Goal: Transaction & Acquisition: Purchase product/service

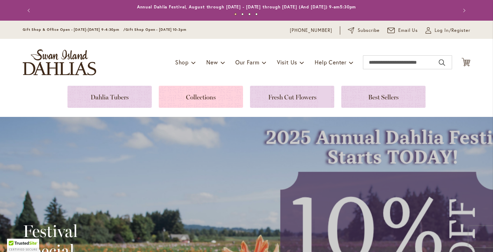
click at [183, 96] on link at bounding box center [201, 97] width 84 height 22
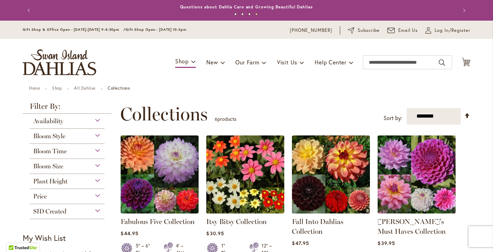
click at [97, 177] on div "Plant Height" at bounding box center [67, 179] width 75 height 11
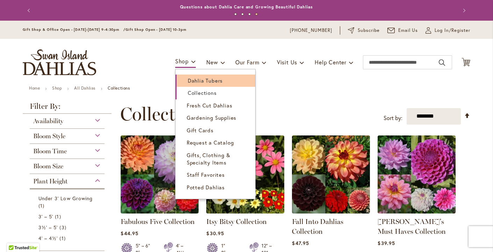
click at [181, 80] on link "Dahlia Tubers" at bounding box center [216, 81] width 80 height 12
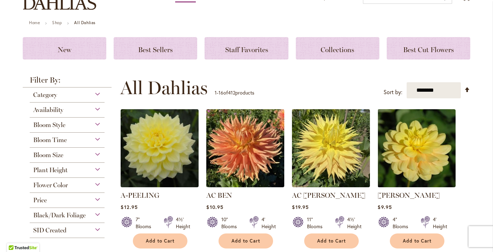
scroll to position [67, 0]
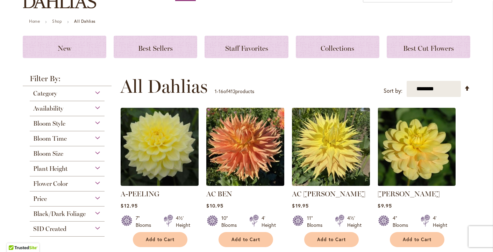
click at [95, 164] on div "Plant Height" at bounding box center [67, 166] width 75 height 11
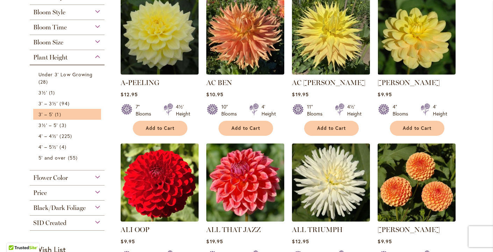
scroll to position [113, 0]
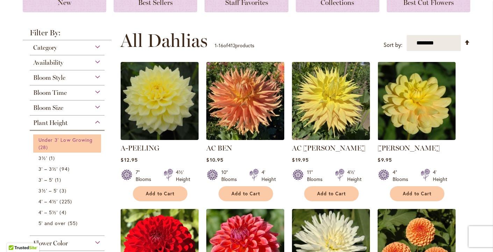
click at [50, 141] on span "Under 3' Low Growing" at bounding box center [65, 139] width 54 height 7
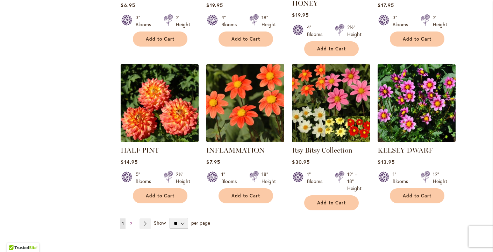
scroll to position [569, 0]
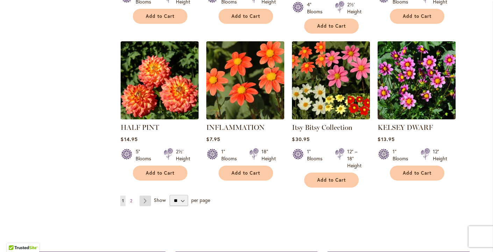
click at [143, 196] on link "Page Next" at bounding box center [146, 201] width 12 height 10
